Goal: Find contact information: Find contact information

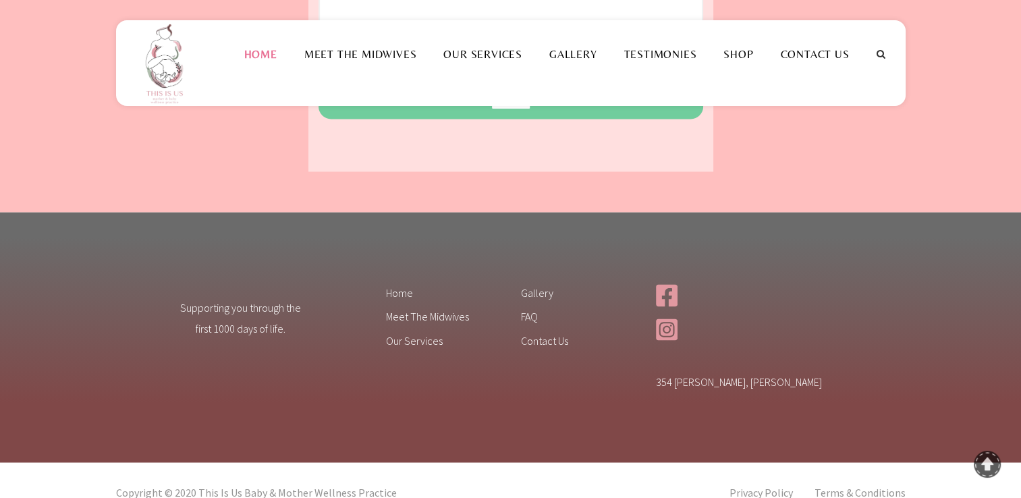
scroll to position [2227, 0]
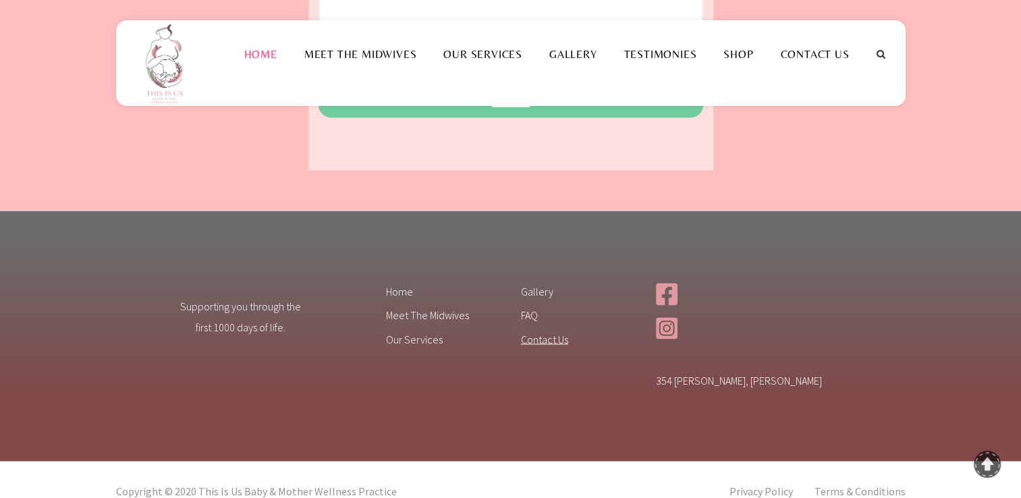
click at [546, 331] on link "Contact Us" at bounding box center [578, 342] width 115 height 22
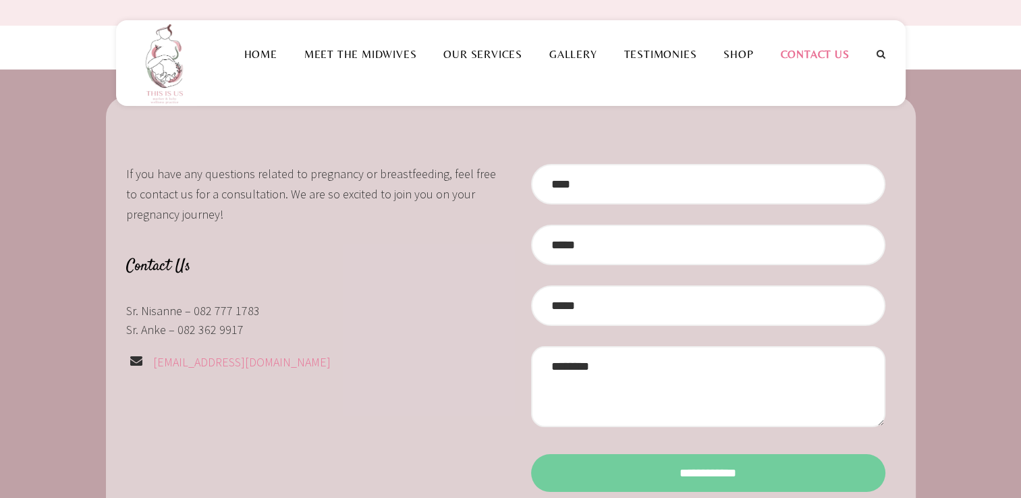
scroll to position [67, 0]
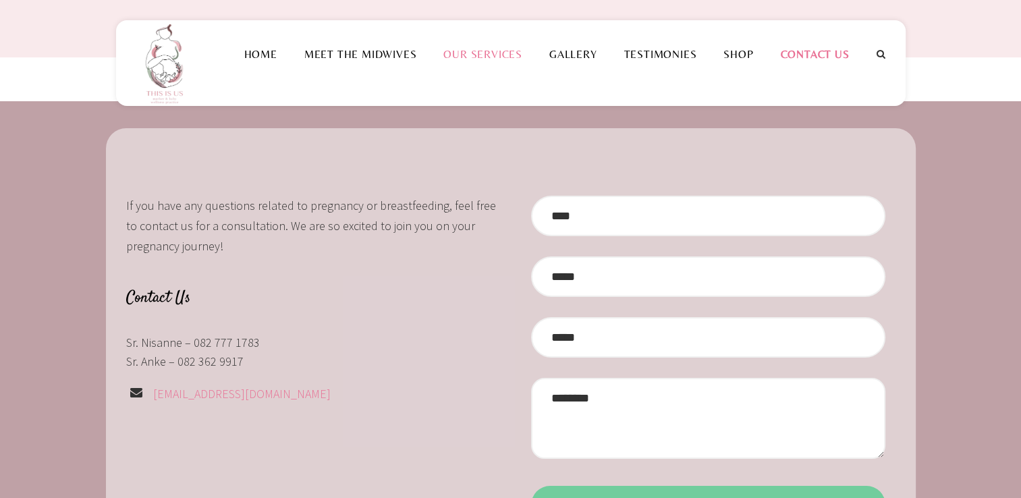
click at [483, 51] on link "Our Services" at bounding box center [483, 54] width 106 height 13
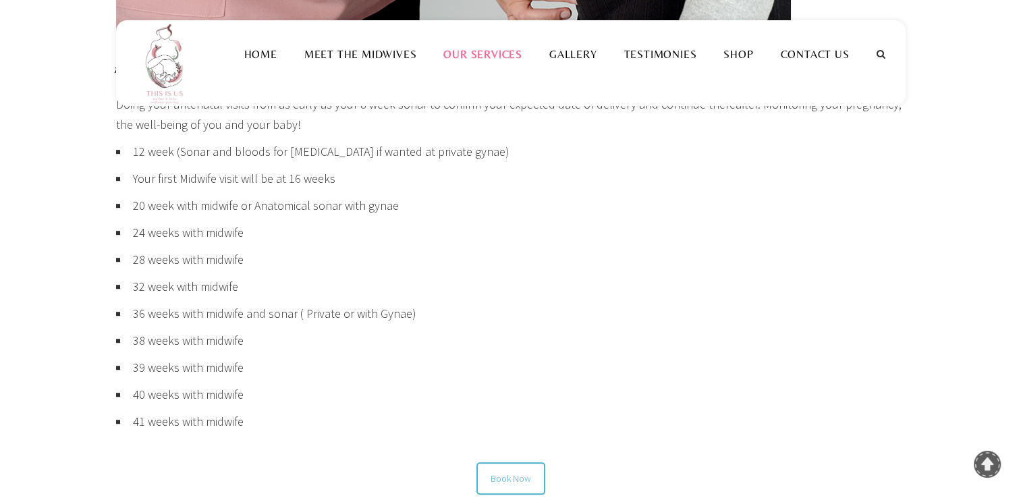
scroll to position [809, 0]
